Goal: Find specific fact

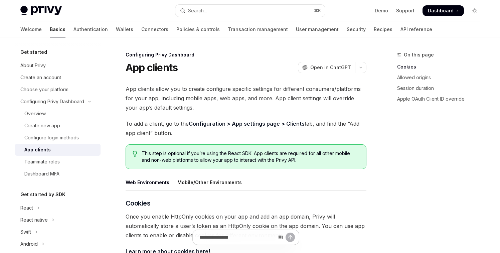
type textarea "*"
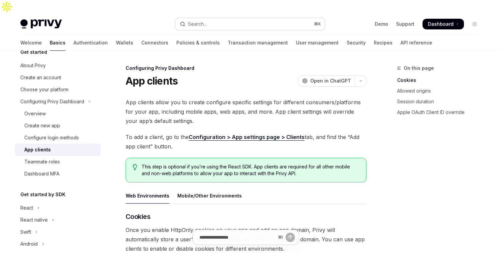
click at [209, 18] on button "Search... ⌘ K" at bounding box center [250, 24] width 150 height 12
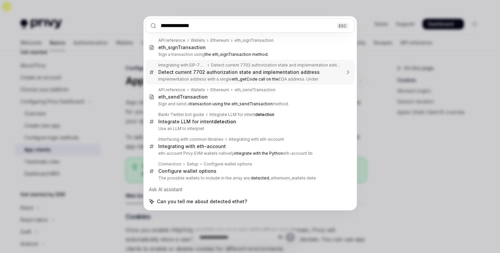
type input "**********"
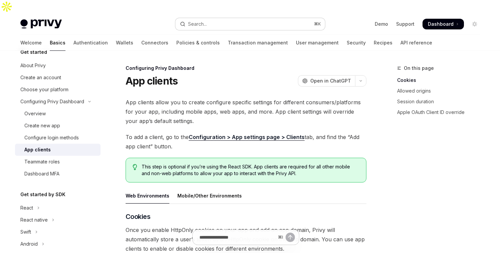
type textarea "*"
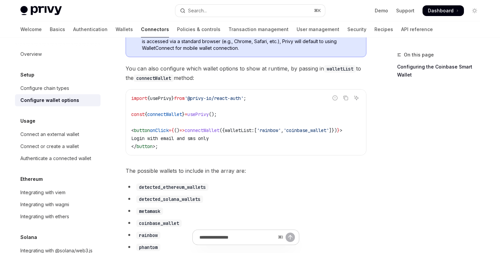
scroll to position [306, 0]
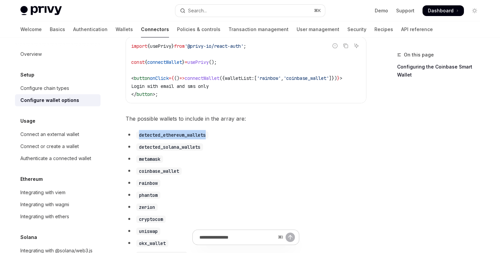
drag, startPoint x: 213, startPoint y: 125, endPoint x: 138, endPoint y: 125, distance: 75.1
click at [138, 130] on li "detected_ethereum_wallets" at bounding box center [246, 134] width 241 height 9
copy code "detected_ethereum_wallets"
